Goal: Task Accomplishment & Management: Complete application form

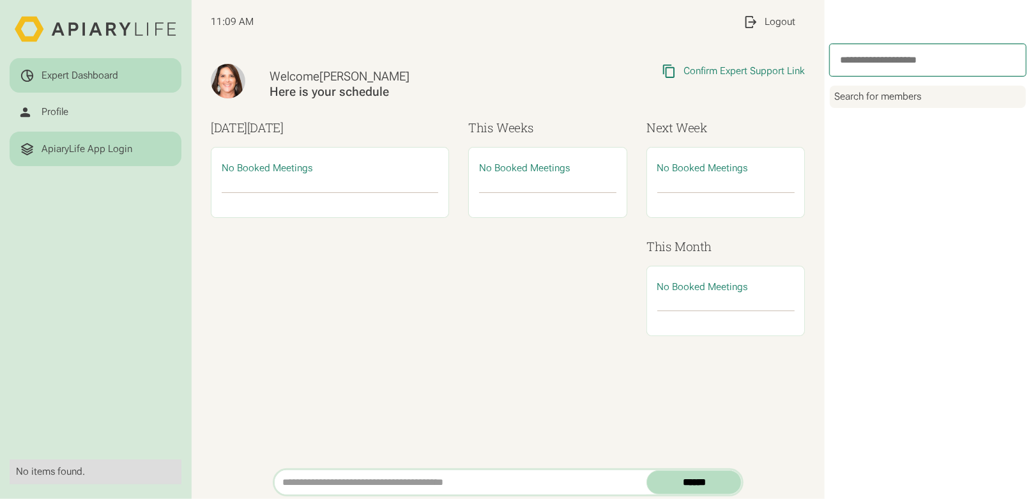
click at [51, 144] on div "ApiaryLife App Login" at bounding box center [87, 149] width 91 height 12
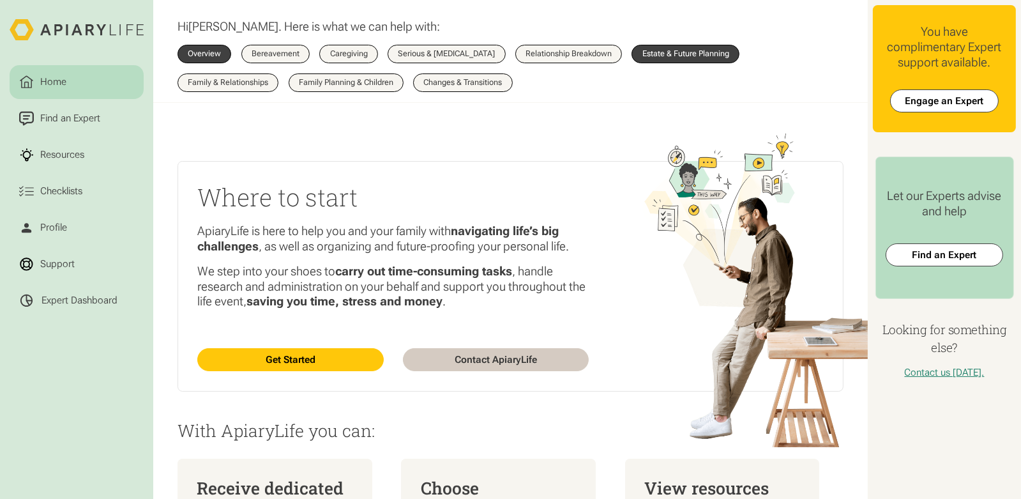
click at [664, 50] on div "Estate & Future Planning" at bounding box center [686, 54] width 87 height 8
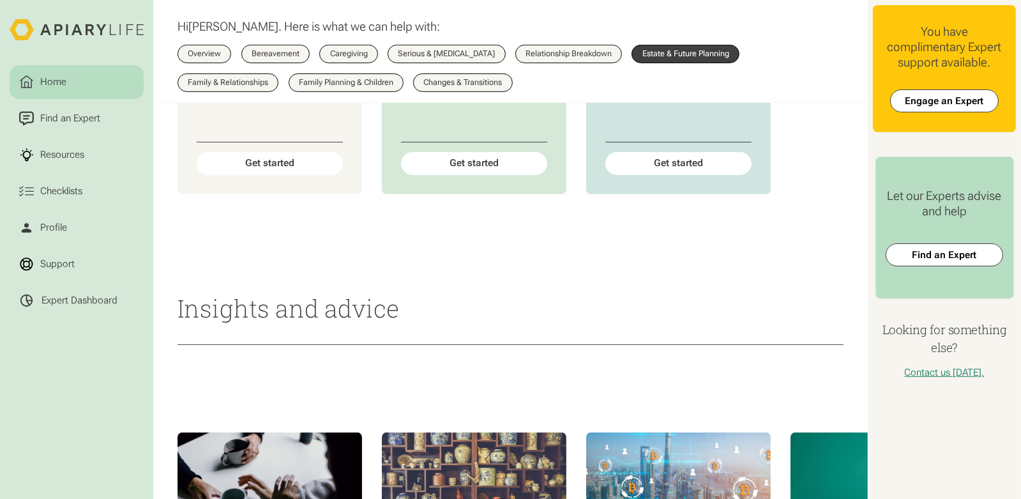
scroll to position [703, 0]
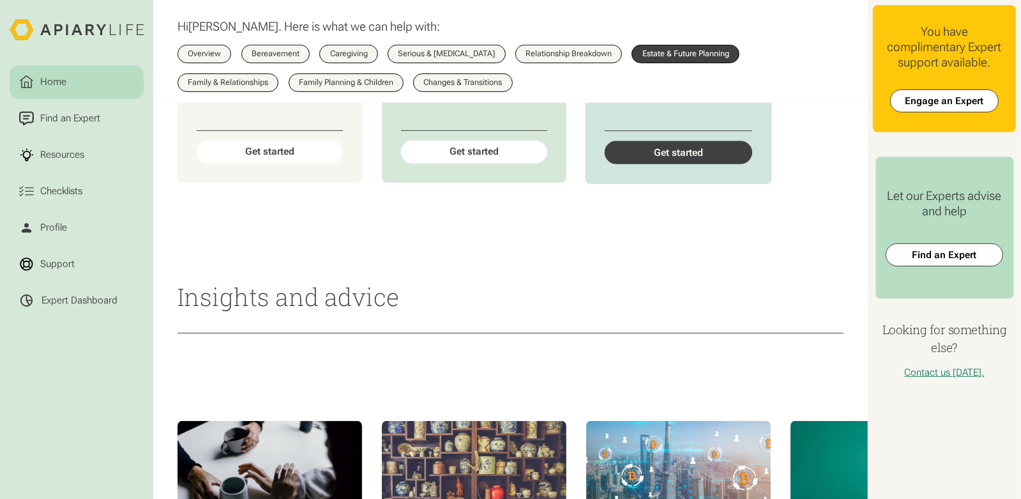
click at [670, 164] on div "Get started" at bounding box center [679, 153] width 148 height 24
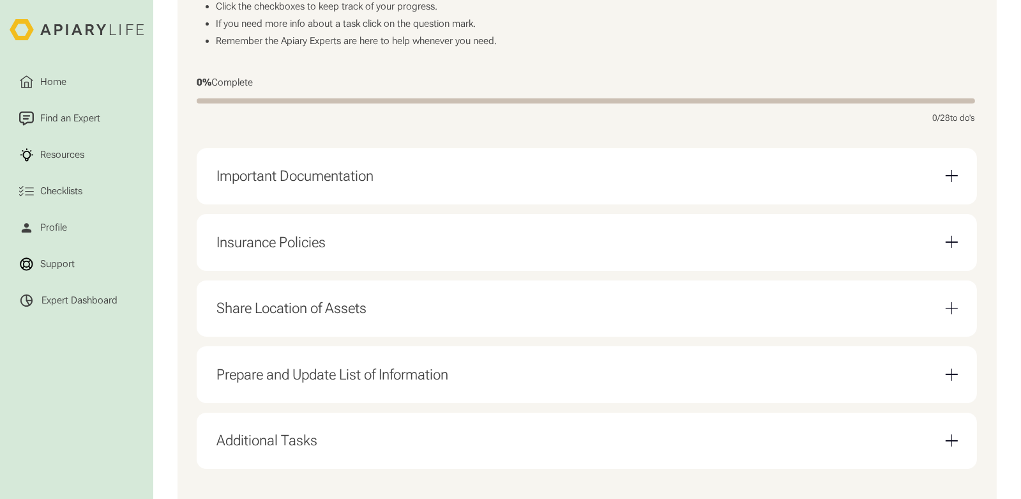
scroll to position [38, 0]
